Goal: Task Accomplishment & Management: Manage account settings

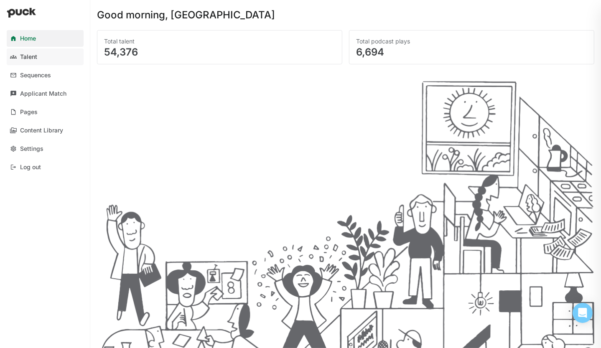
click at [31, 59] on div "Talent" at bounding box center [28, 57] width 17 height 7
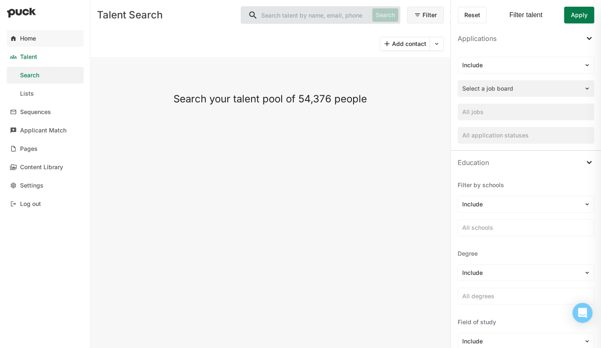
click at [26, 40] on div "Home" at bounding box center [28, 38] width 16 height 7
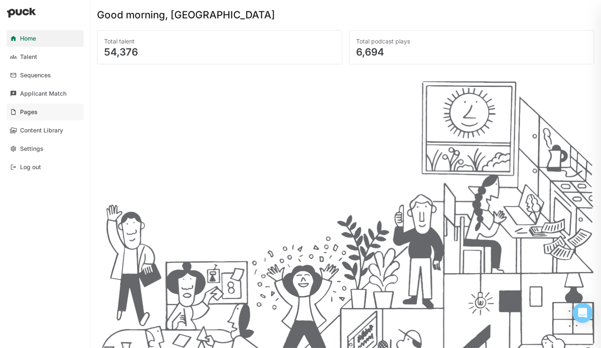
click at [17, 110] on link "Pages" at bounding box center [45, 112] width 77 height 17
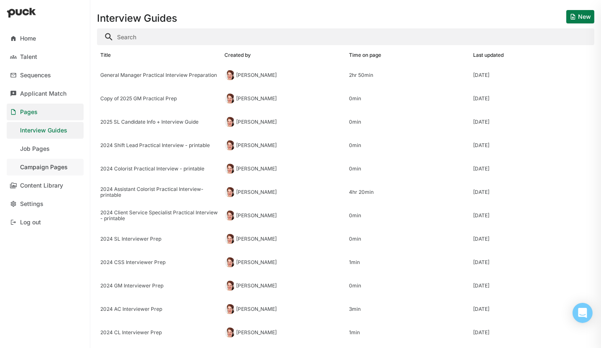
click at [37, 166] on div "Campaign Pages" at bounding box center [44, 167] width 48 height 7
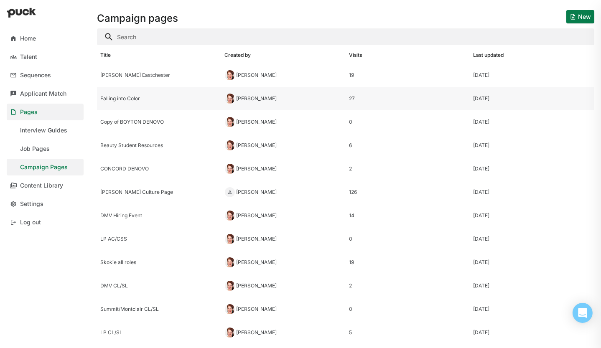
click at [115, 99] on div "Falling into Color" at bounding box center [159, 99] width 118 height 6
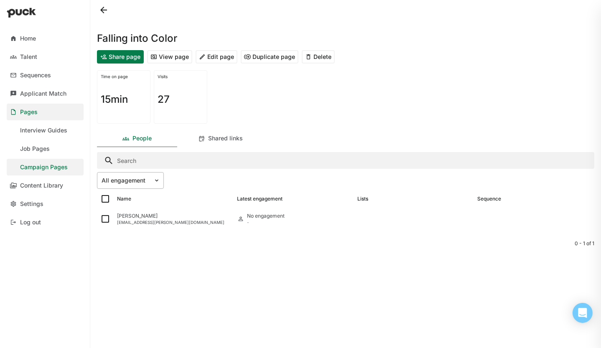
click at [156, 184] on img at bounding box center [156, 180] width 7 height 7
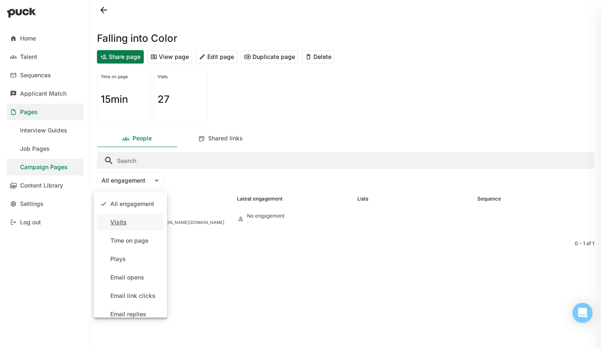
click at [130, 223] on div "Visits" at bounding box center [130, 222] width 67 height 17
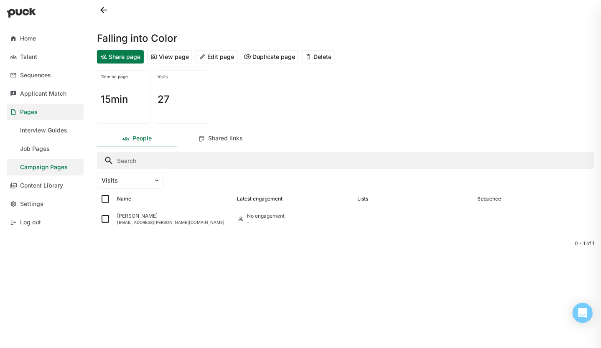
click at [144, 206] on div "Name Latest engagement Lists Sequence" at bounding box center [346, 199] width 498 height 17
click at [154, 182] on img at bounding box center [156, 180] width 7 height 7
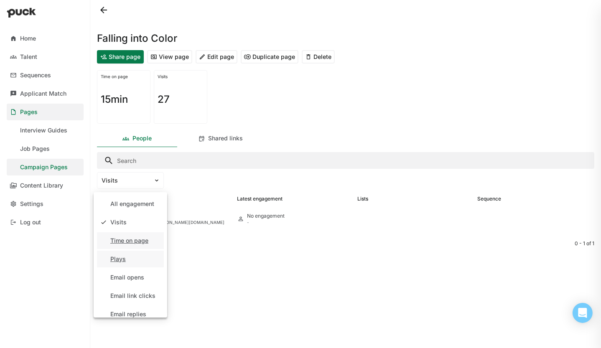
click at [133, 239] on div "Time on page" at bounding box center [129, 241] width 38 height 7
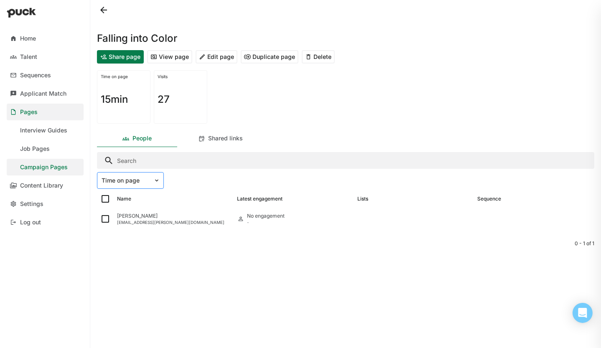
click at [157, 180] on img at bounding box center [156, 180] width 7 height 7
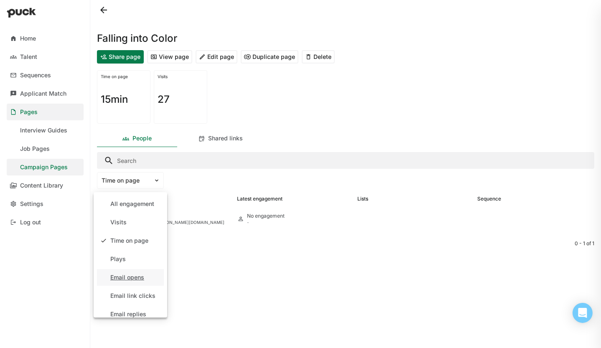
click at [128, 275] on div "Email opens" at bounding box center [127, 277] width 34 height 7
click at [151, 181] on div "Email opens" at bounding box center [125, 181] width 56 height 12
click at [120, 256] on div "Plays" at bounding box center [117, 259] width 15 height 7
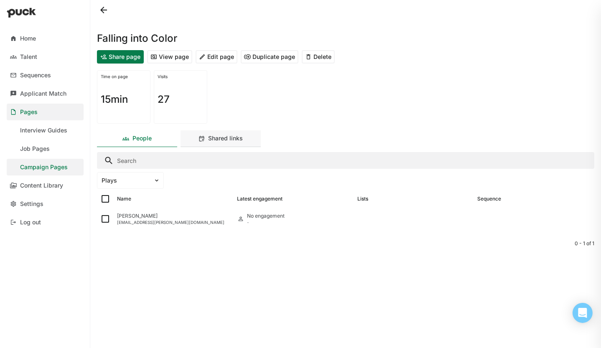
click at [212, 141] on div "Shared links" at bounding box center [226, 138] width 35 height 7
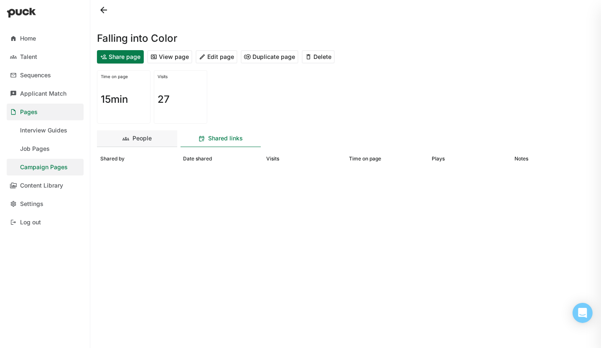
click at [130, 142] on div "People" at bounding box center [137, 138] width 80 height 17
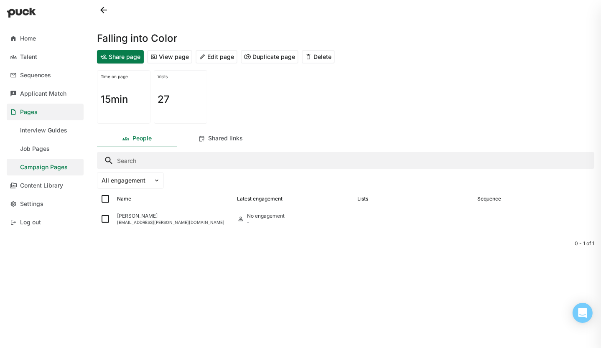
click at [163, 58] on button "View page" at bounding box center [169, 56] width 45 height 13
